Goal: Navigation & Orientation: Find specific page/section

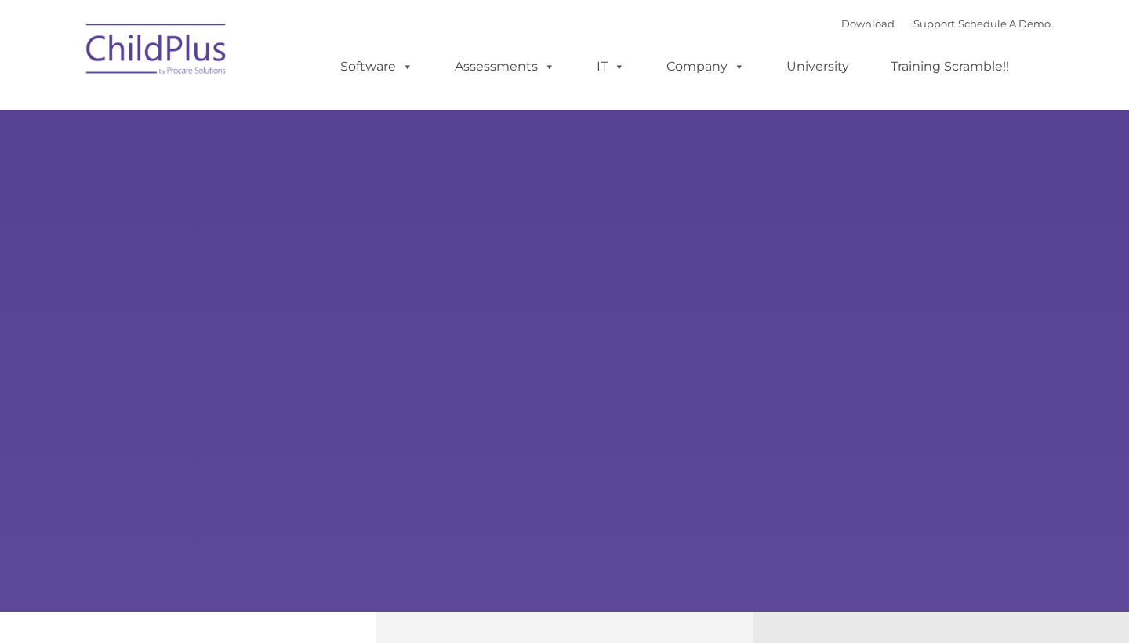
type input ""
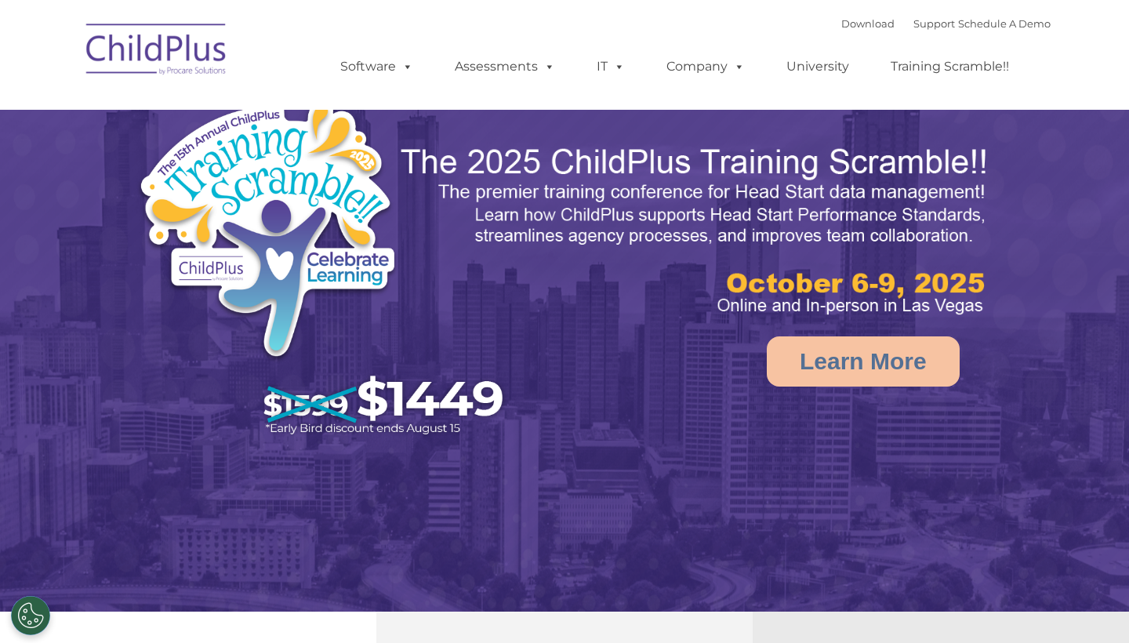
select select "MEDIUM"
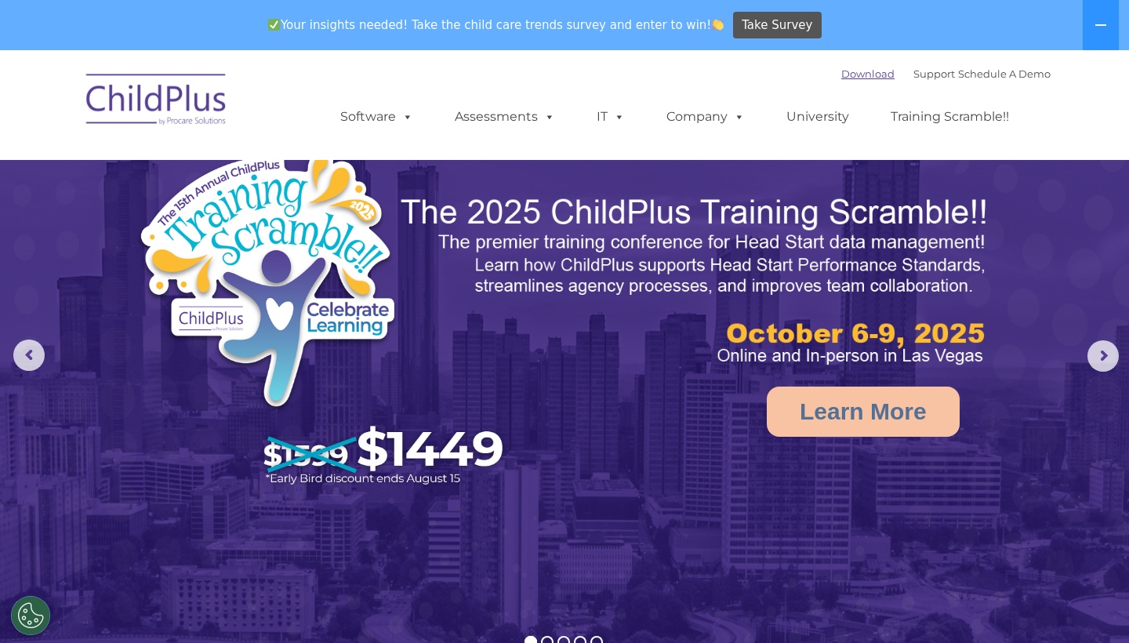
click at [845, 73] on link "Download" at bounding box center [867, 73] width 53 height 13
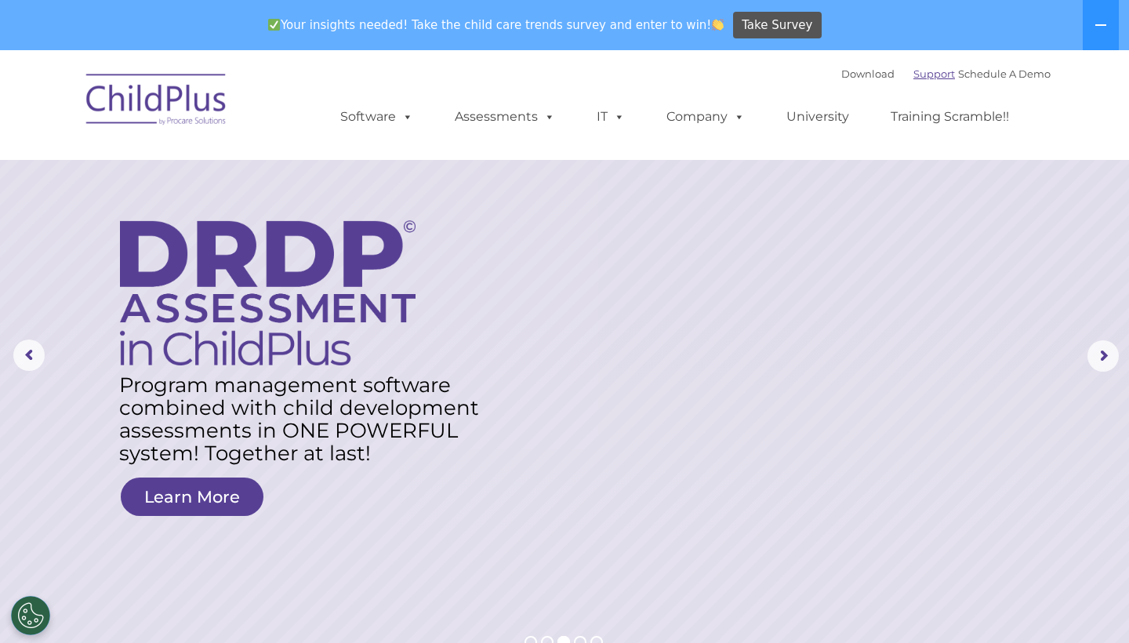
click at [914, 77] on link "Support" at bounding box center [935, 73] width 42 height 13
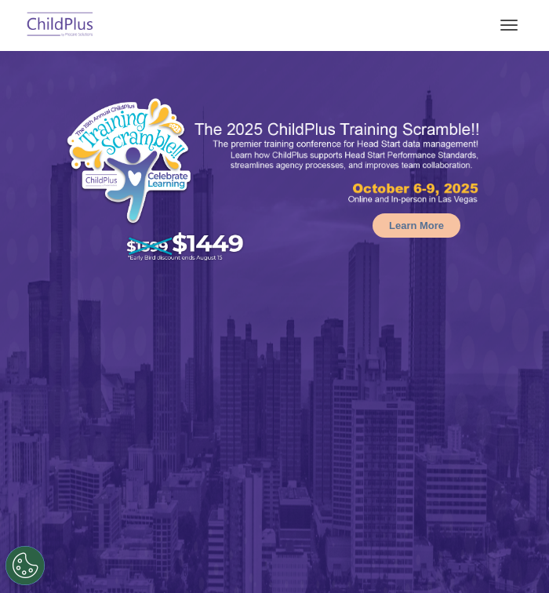
select select "MEDIUM"
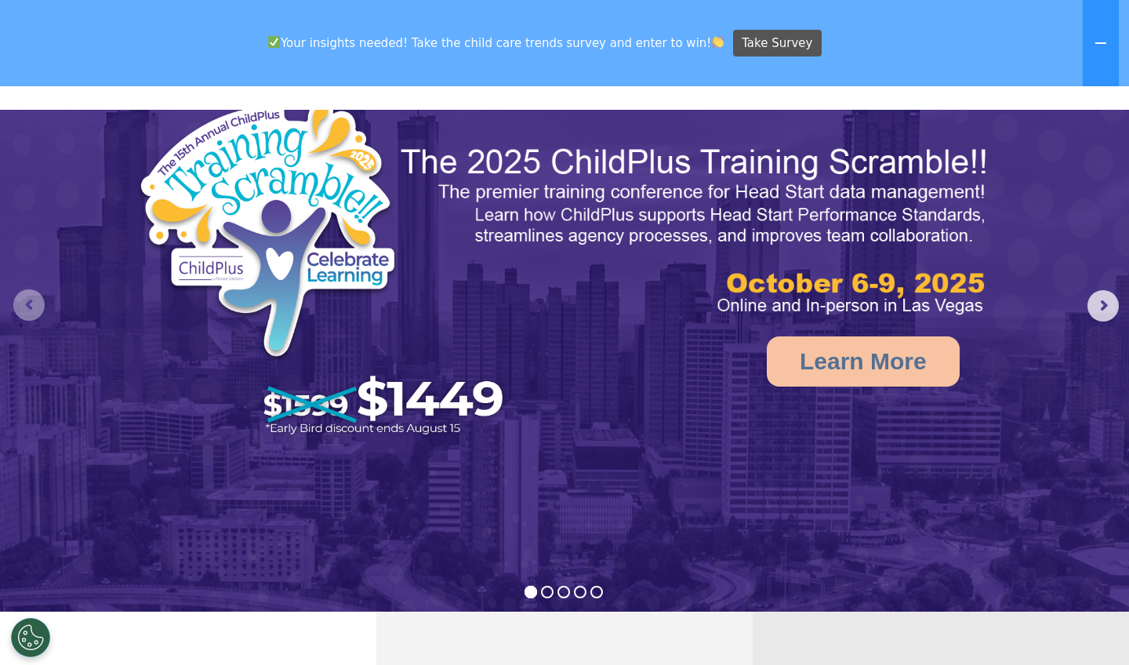
click at [31, 298] on rs-arrow at bounding box center [28, 304] width 31 height 31
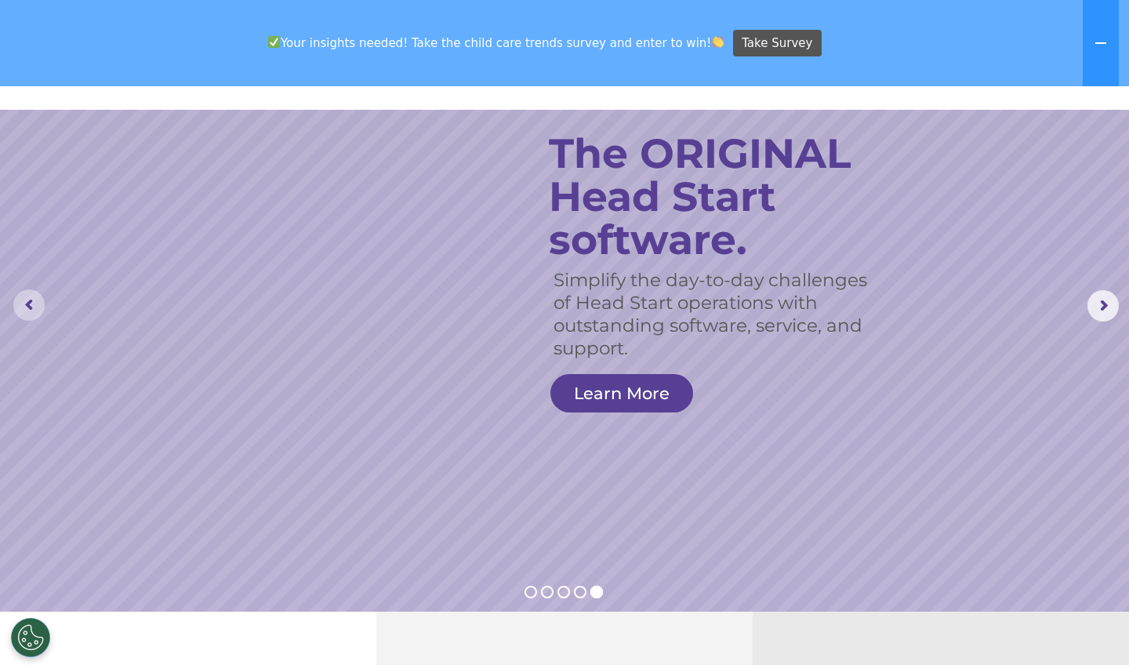
click at [29, 296] on rs-arrow at bounding box center [28, 304] width 31 height 31
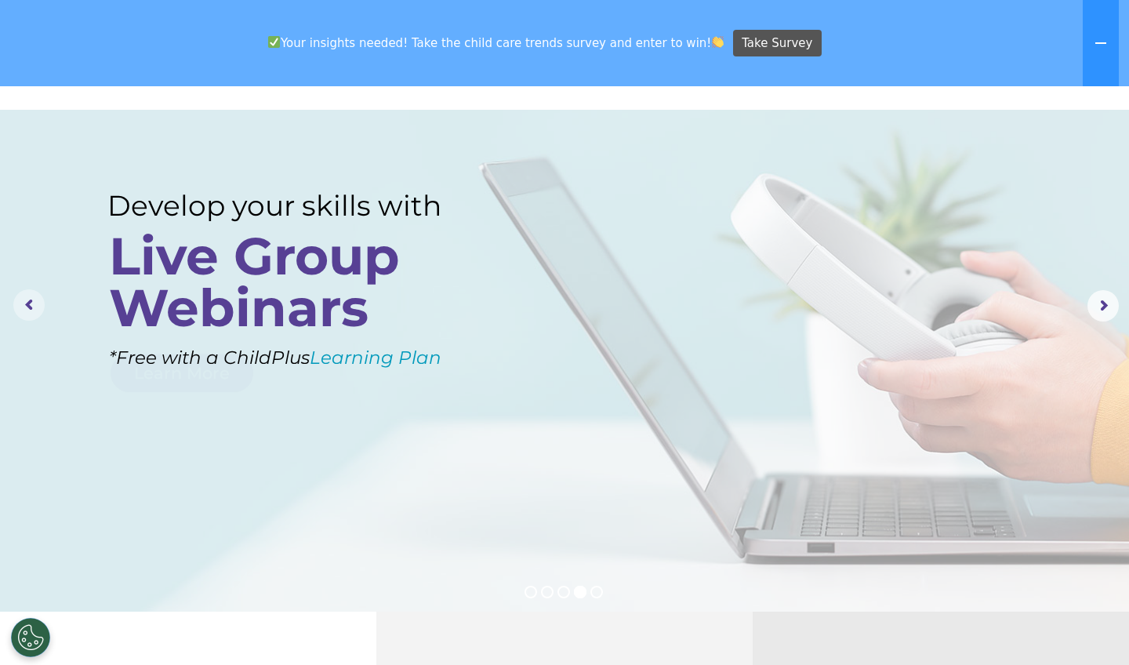
click at [29, 297] on rs-arrow at bounding box center [28, 304] width 31 height 31
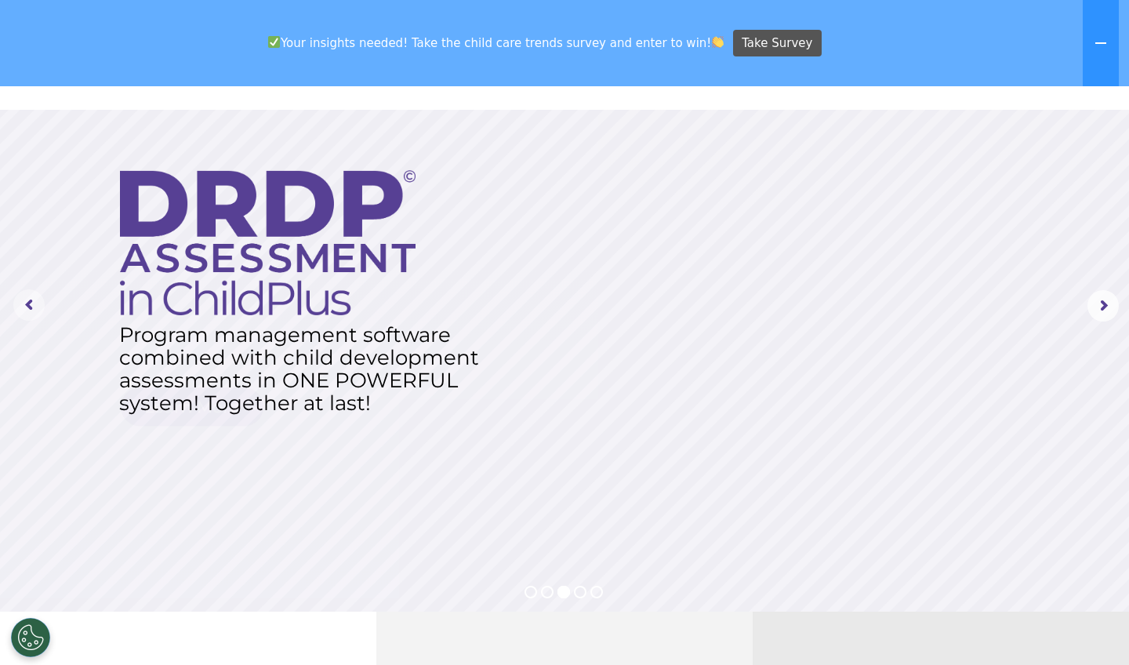
click at [29, 298] on rs-arrow at bounding box center [28, 304] width 31 height 31
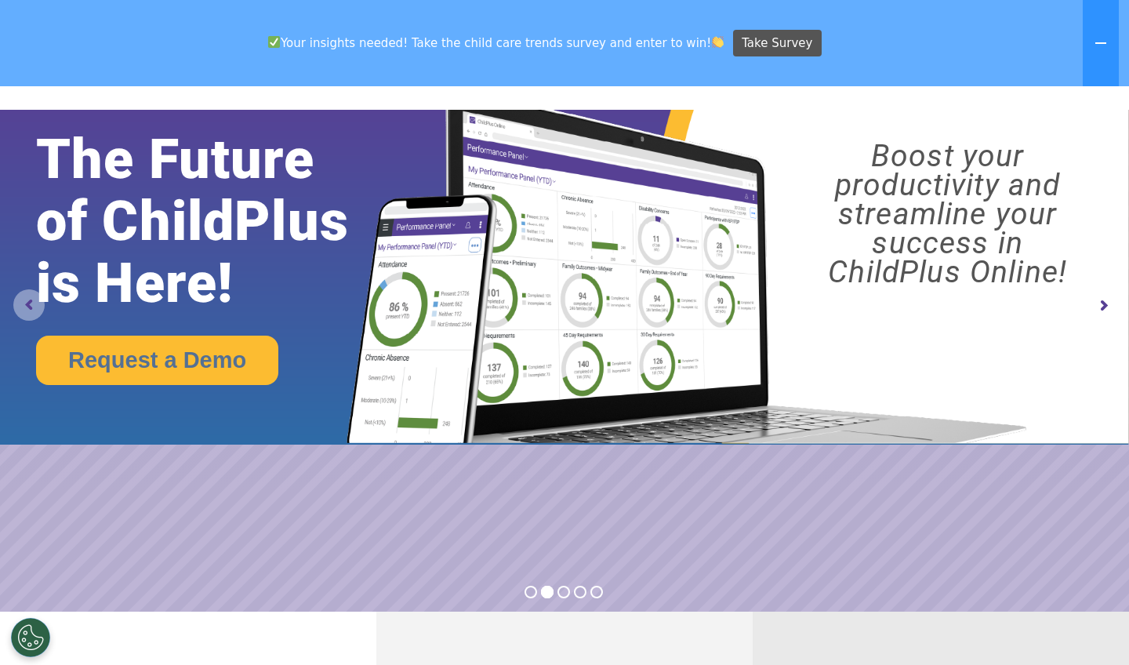
click at [27, 297] on rs-arrow at bounding box center [28, 304] width 31 height 31
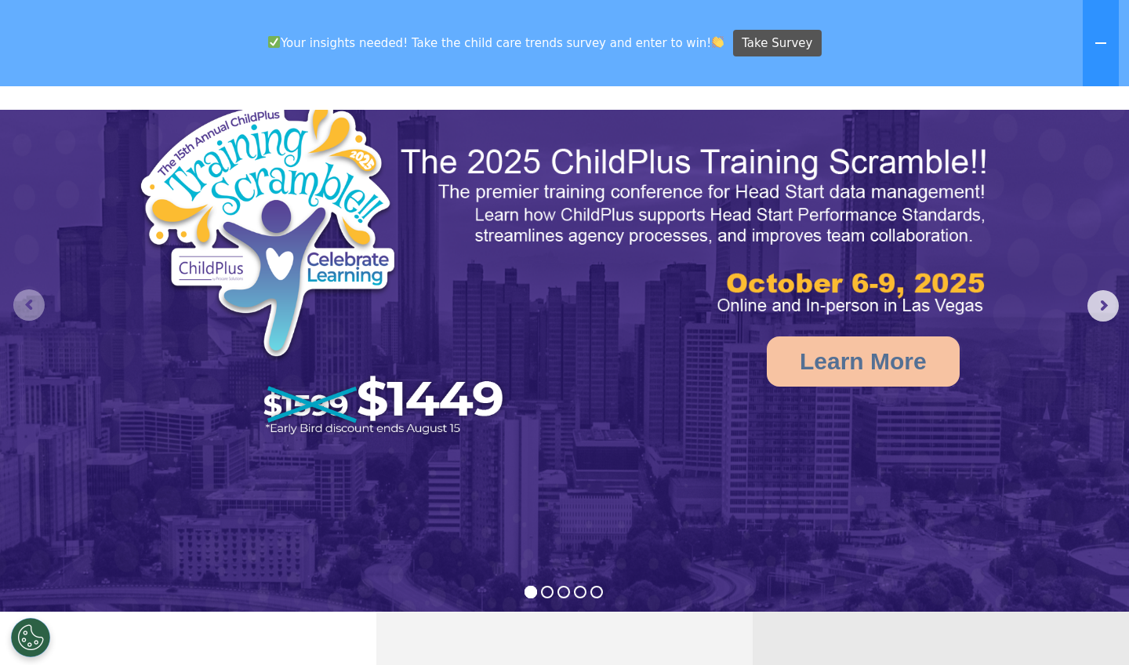
click at [24, 296] on rs-arrow at bounding box center [28, 304] width 31 height 31
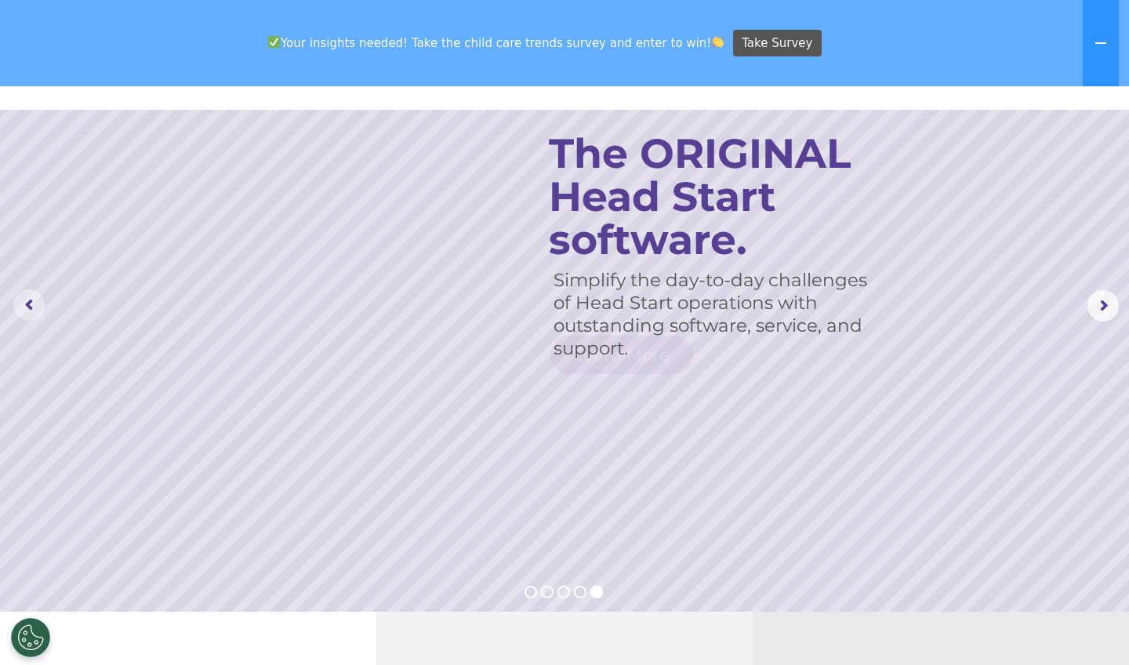
click at [26, 297] on rs-arrow at bounding box center [28, 304] width 31 height 31
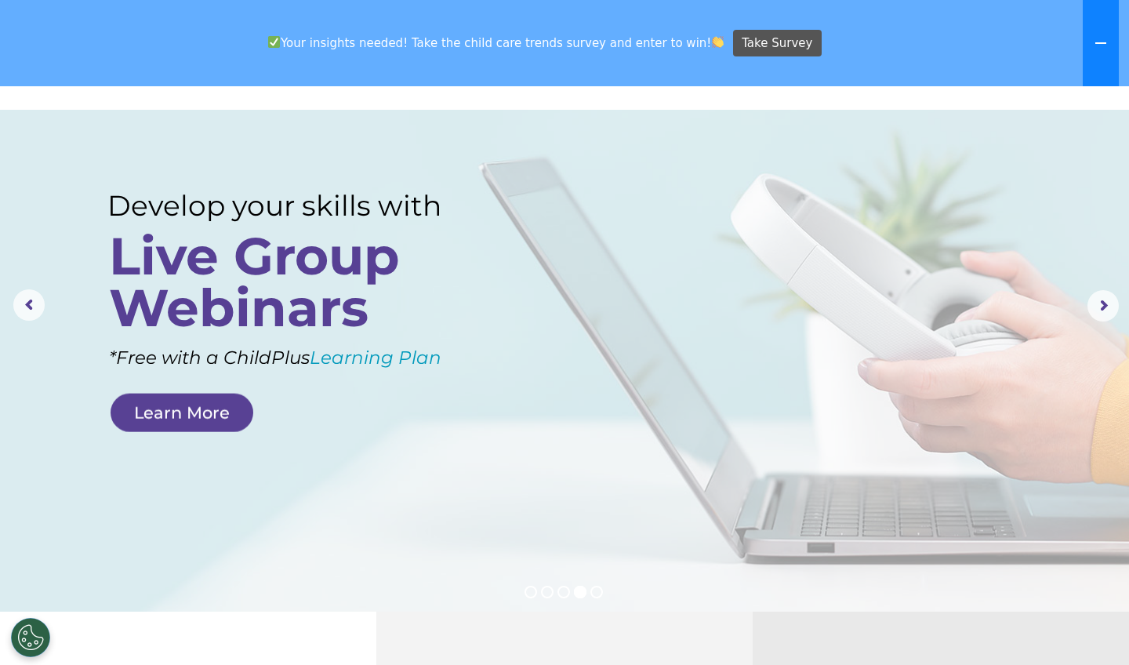
click at [548, 47] on icon at bounding box center [1101, 43] width 13 height 13
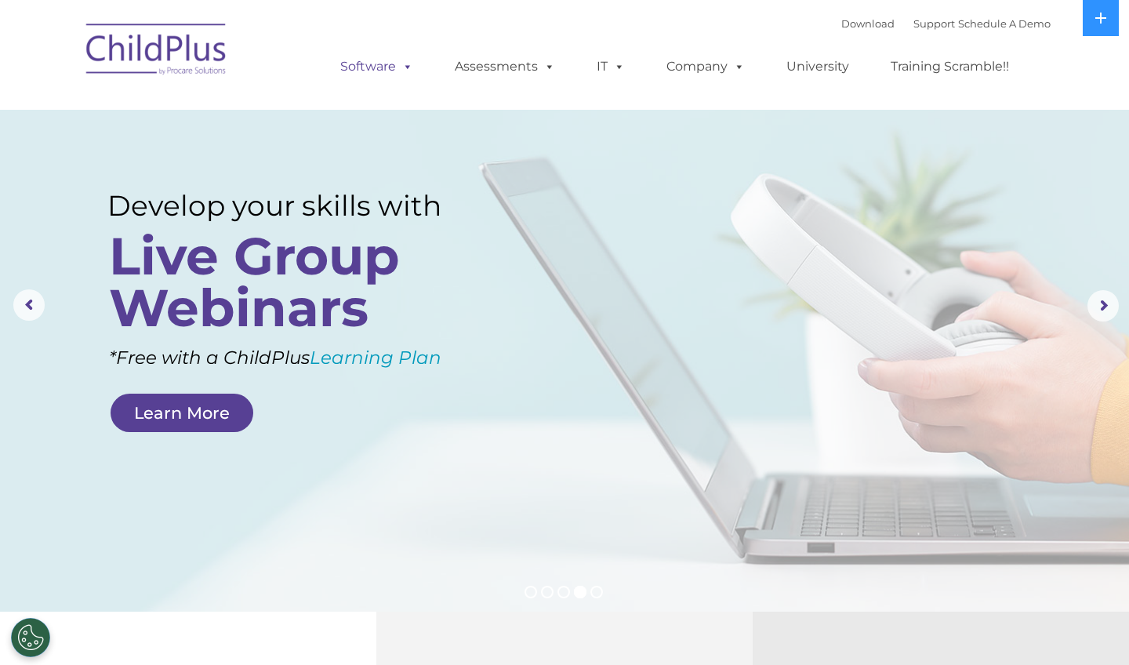
click at [385, 69] on link "Software" at bounding box center [377, 66] width 104 height 31
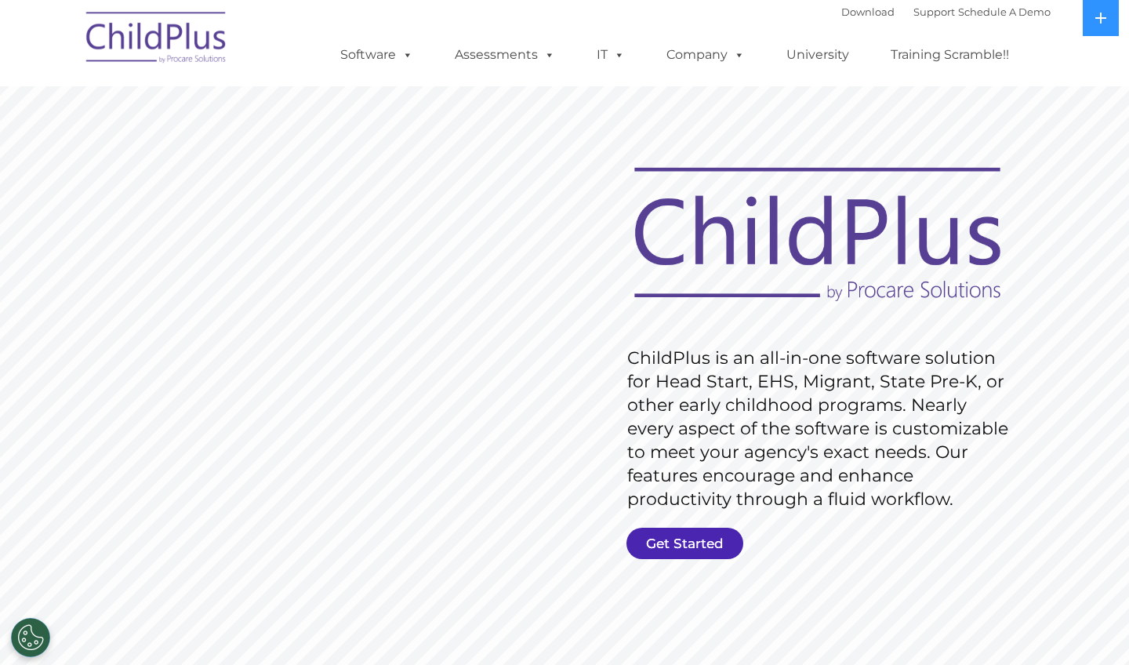
click at [703, 535] on link "Get Started" at bounding box center [685, 543] width 117 height 31
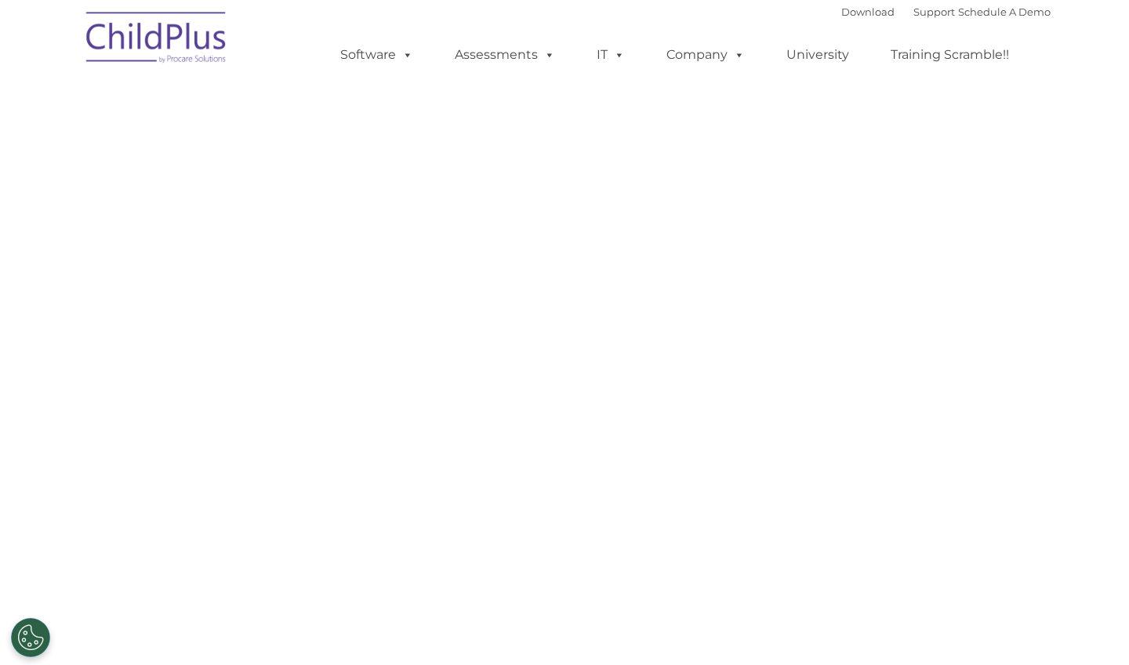
select select "MEDIUM"
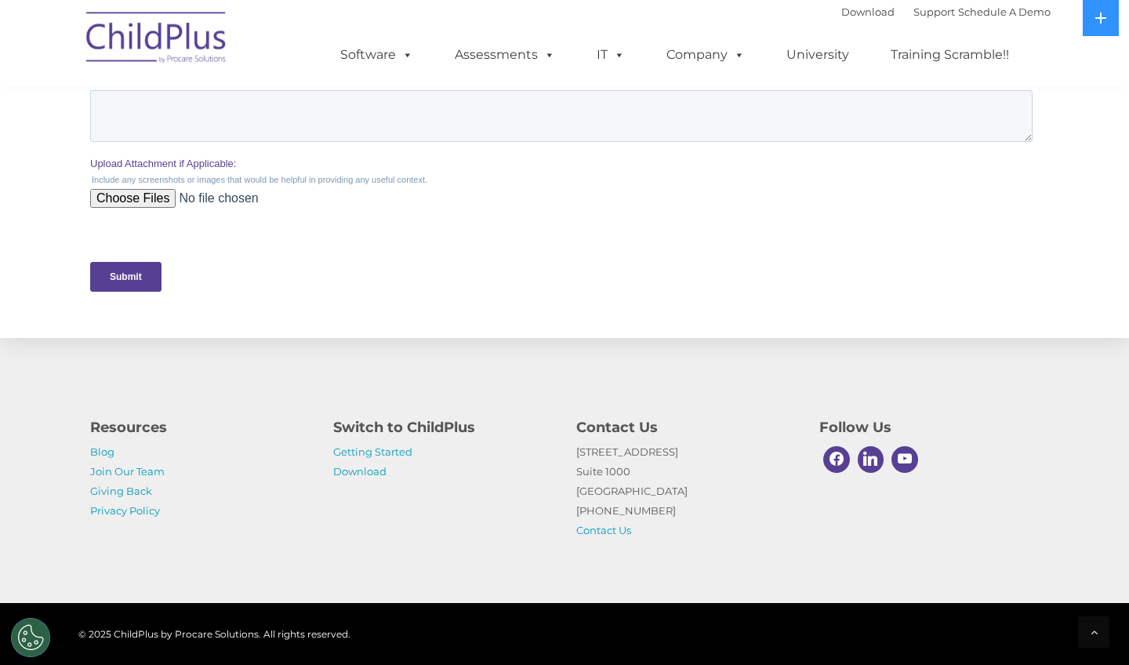
scroll to position [672, 0]
click at [353, 473] on link "Download" at bounding box center [359, 471] width 53 height 13
